Goal: Task Accomplishment & Management: Use online tool/utility

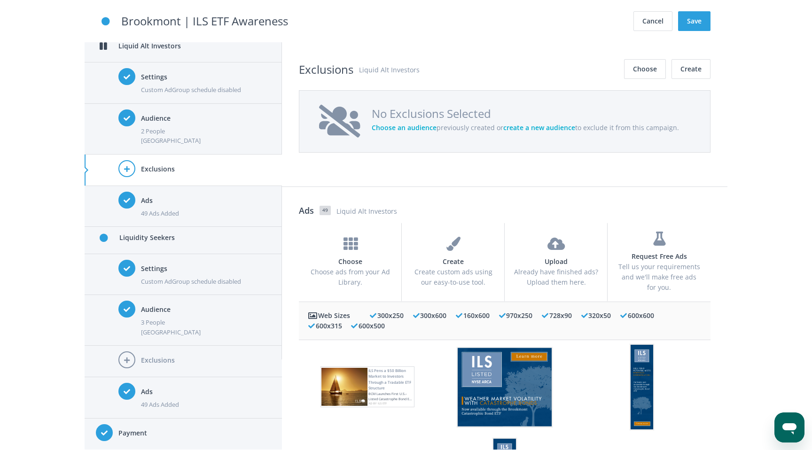
scroll to position [985, 0]
